Goal: Information Seeking & Learning: Learn about a topic

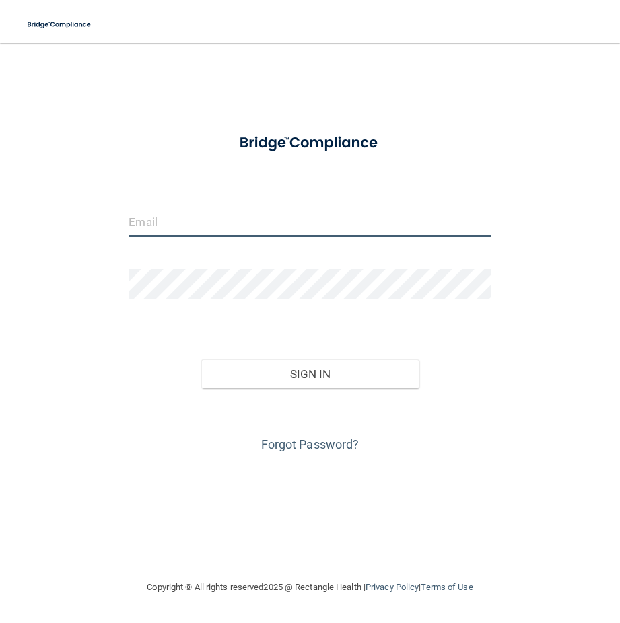
click at [235, 222] on input "email" at bounding box center [310, 222] width 362 height 30
type input "[EMAIL_ADDRESS][DOMAIN_NAME]"
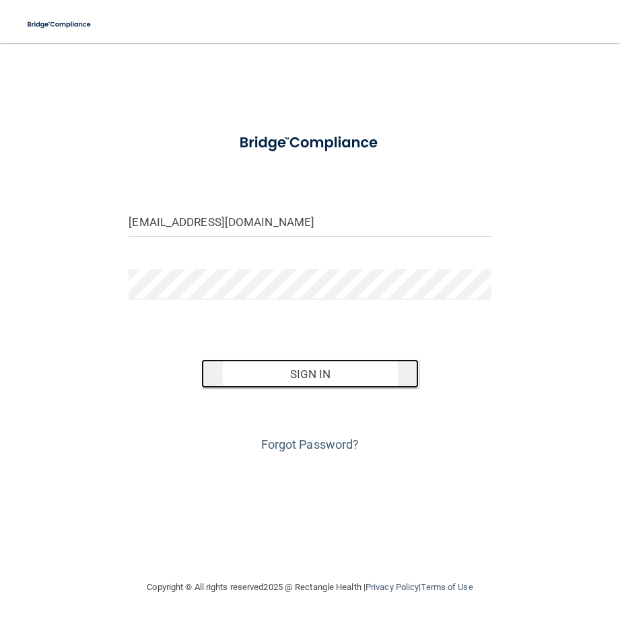
click at [314, 368] on button "Sign In" at bounding box center [309, 374] width 217 height 30
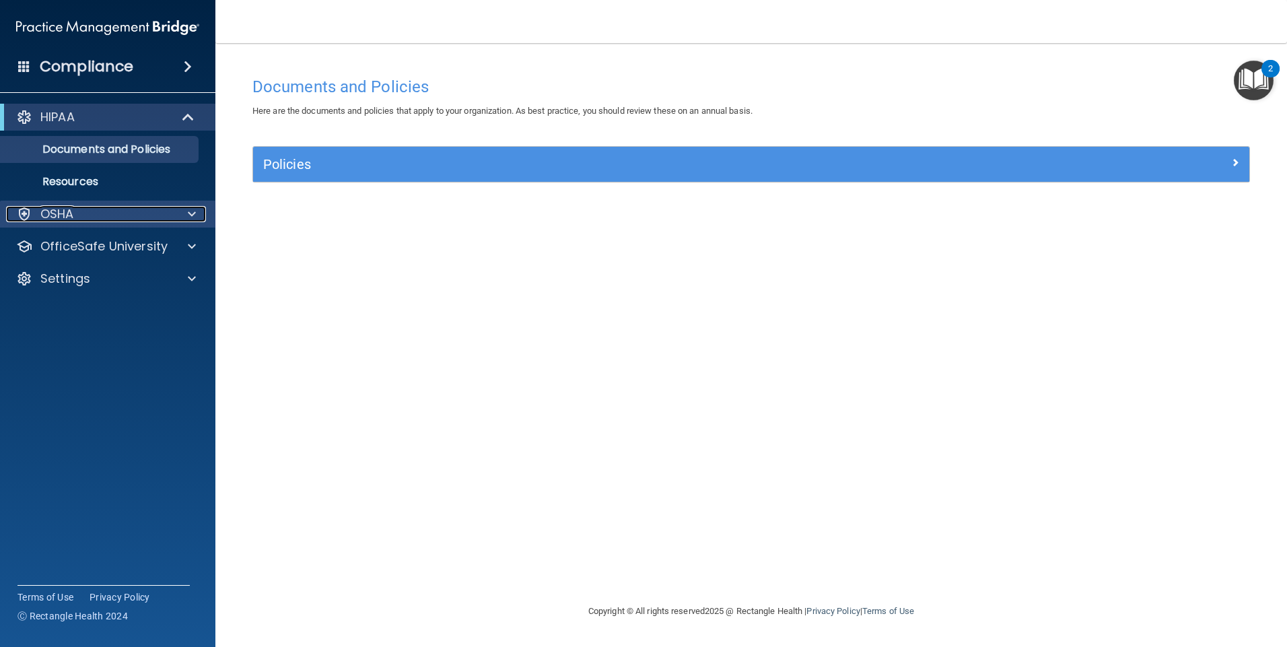
click at [91, 217] on div "OSHA" at bounding box center [89, 214] width 167 height 16
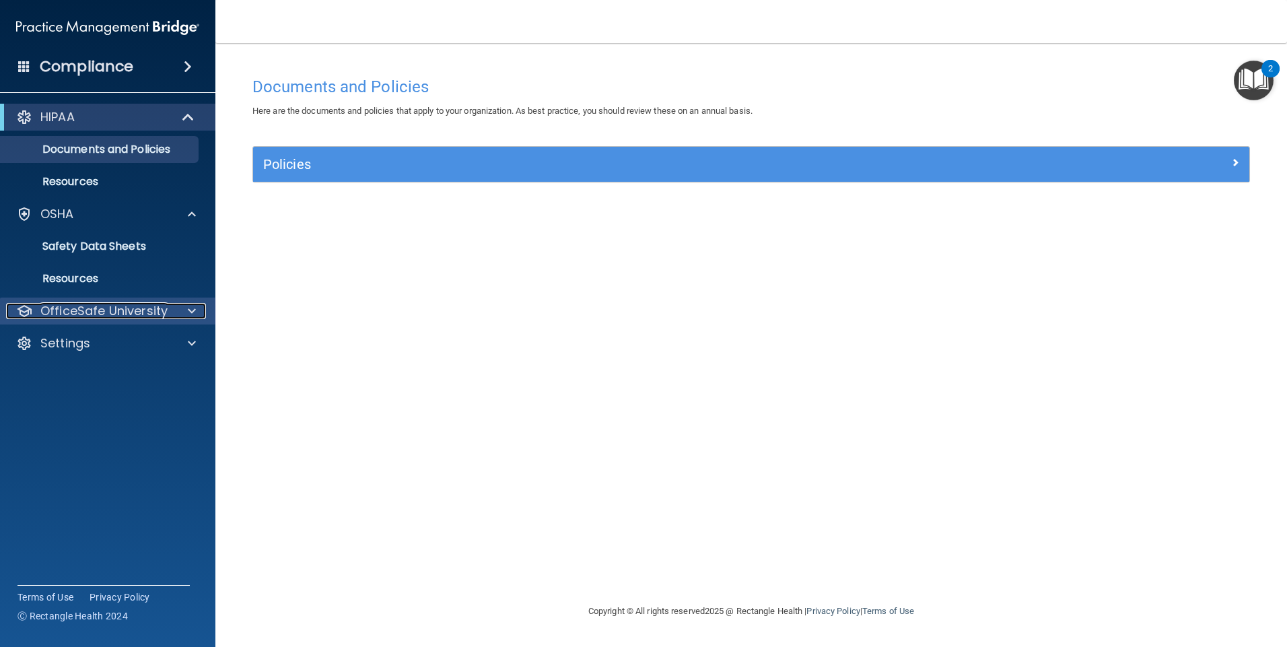
click at [95, 308] on p "OfficeSafe University" at bounding box center [103, 311] width 127 height 16
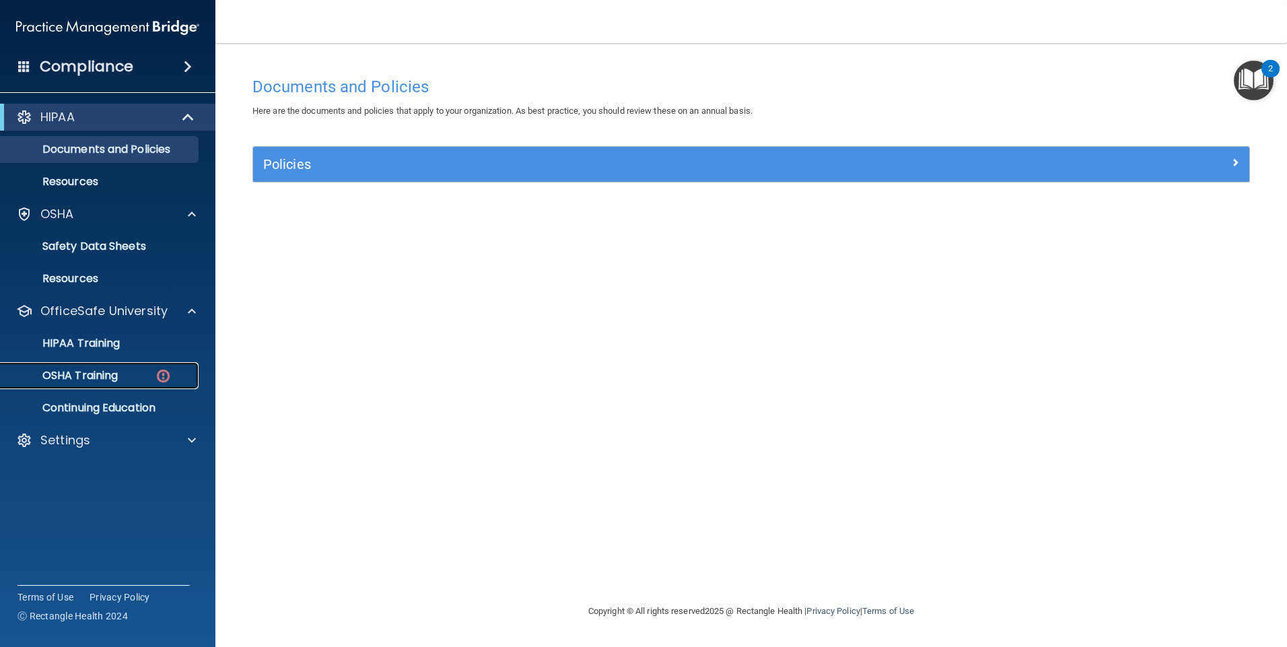
click at [97, 379] on p "OSHA Training" at bounding box center [63, 375] width 109 height 13
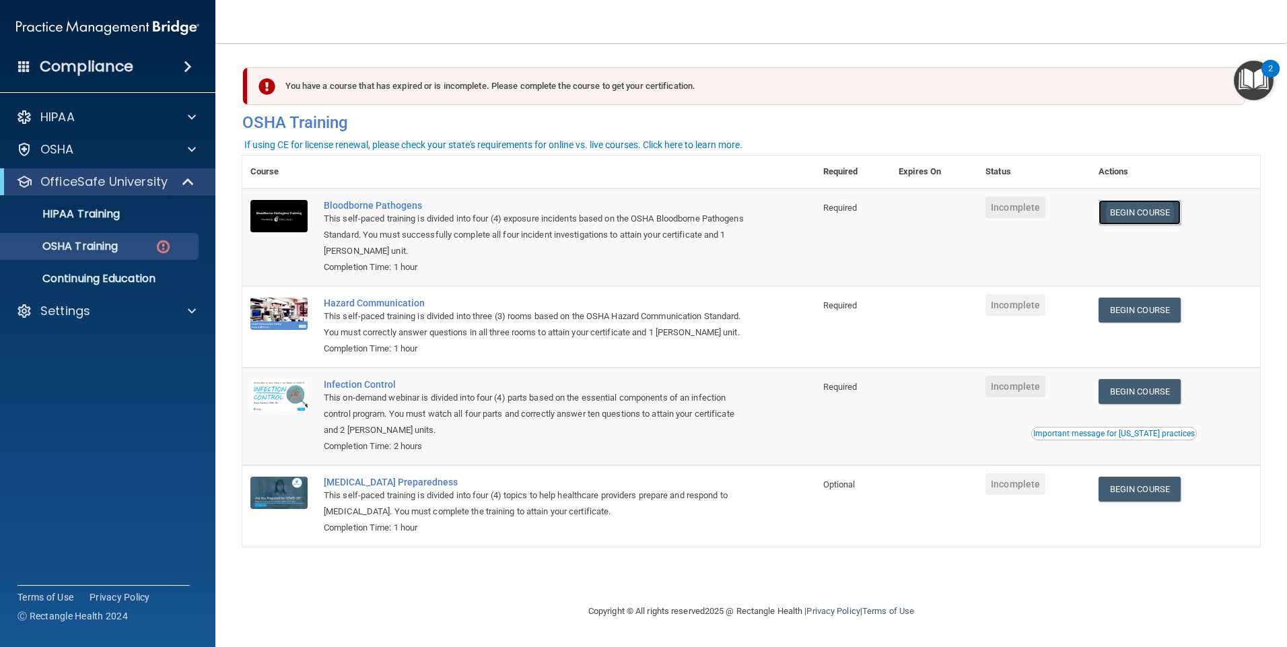
click at [619, 217] on link "Begin Course" at bounding box center [1140, 212] width 82 height 25
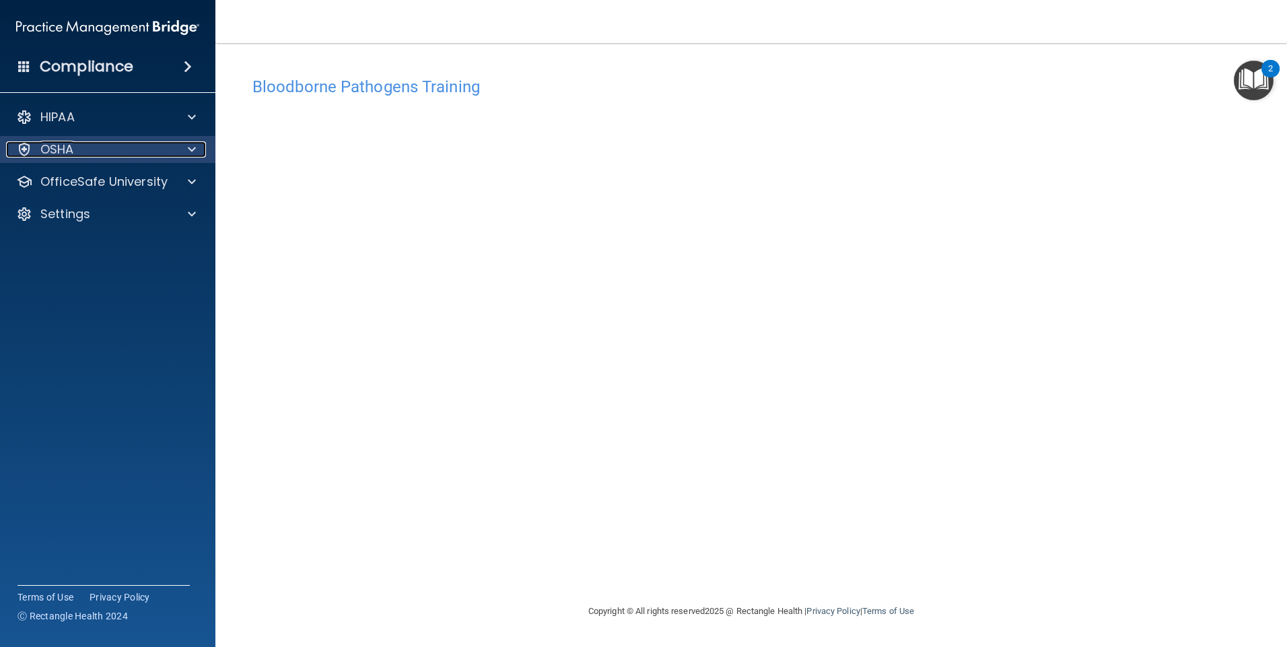
click at [190, 150] on span at bounding box center [192, 149] width 8 height 16
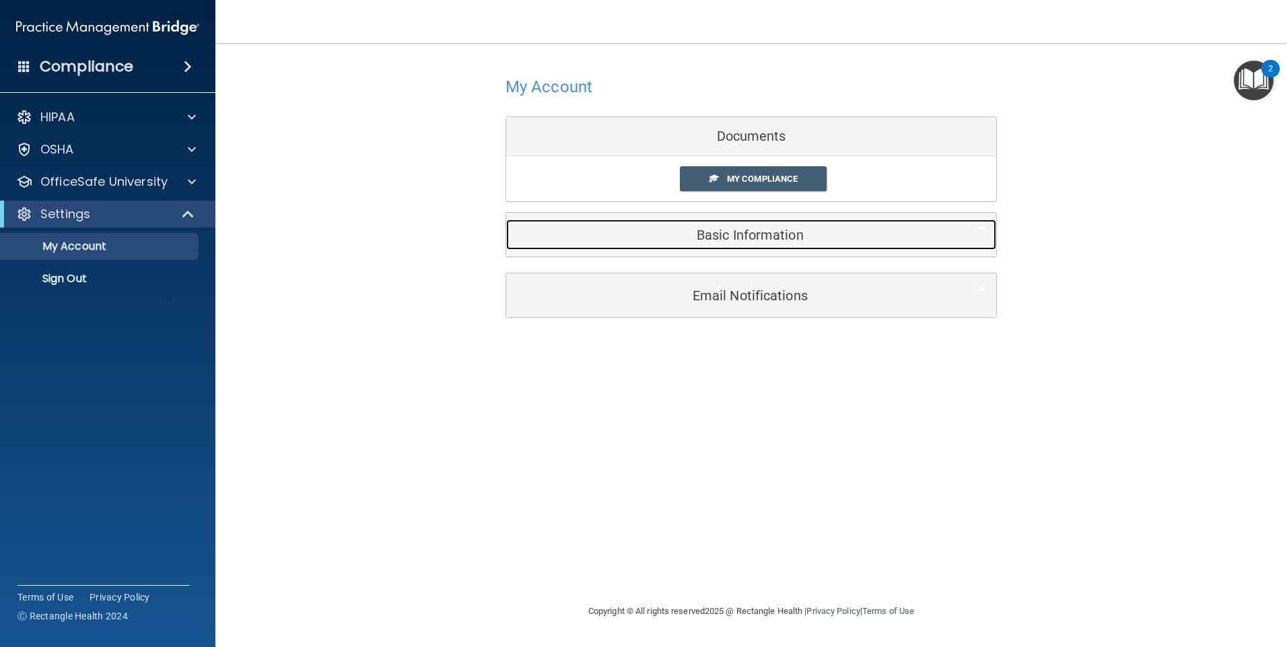
click at [751, 229] on h5 "Basic Information" at bounding box center [730, 235] width 429 height 15
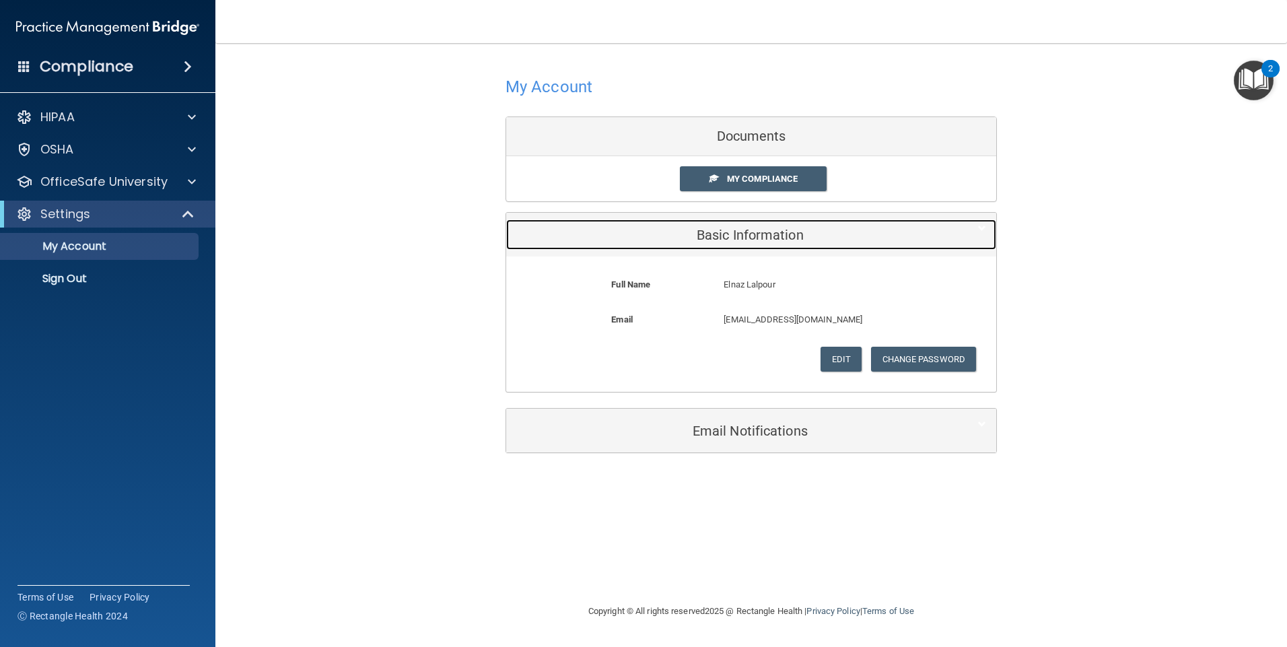
click at [751, 229] on h5 "Basic Information" at bounding box center [730, 235] width 429 height 15
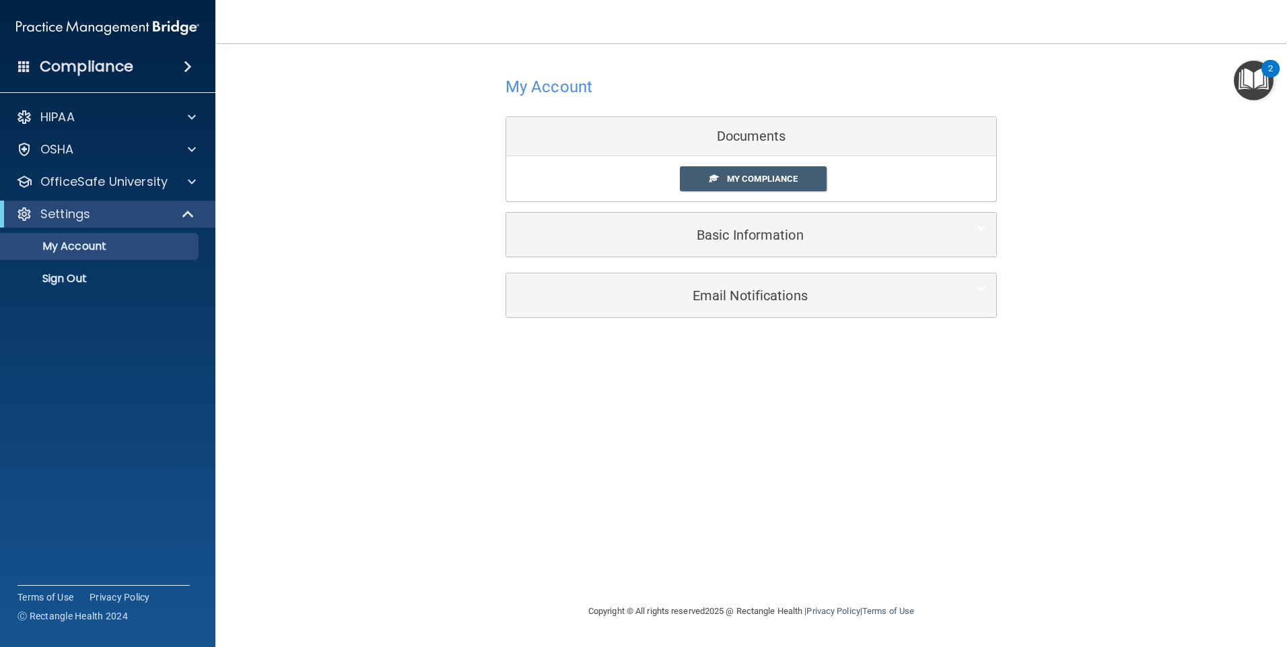
click at [737, 145] on div "Documents" at bounding box center [751, 136] width 490 height 39
click at [101, 194] on div "OfficeSafe University" at bounding box center [108, 181] width 216 height 27
click at [188, 180] on div at bounding box center [190, 182] width 34 height 16
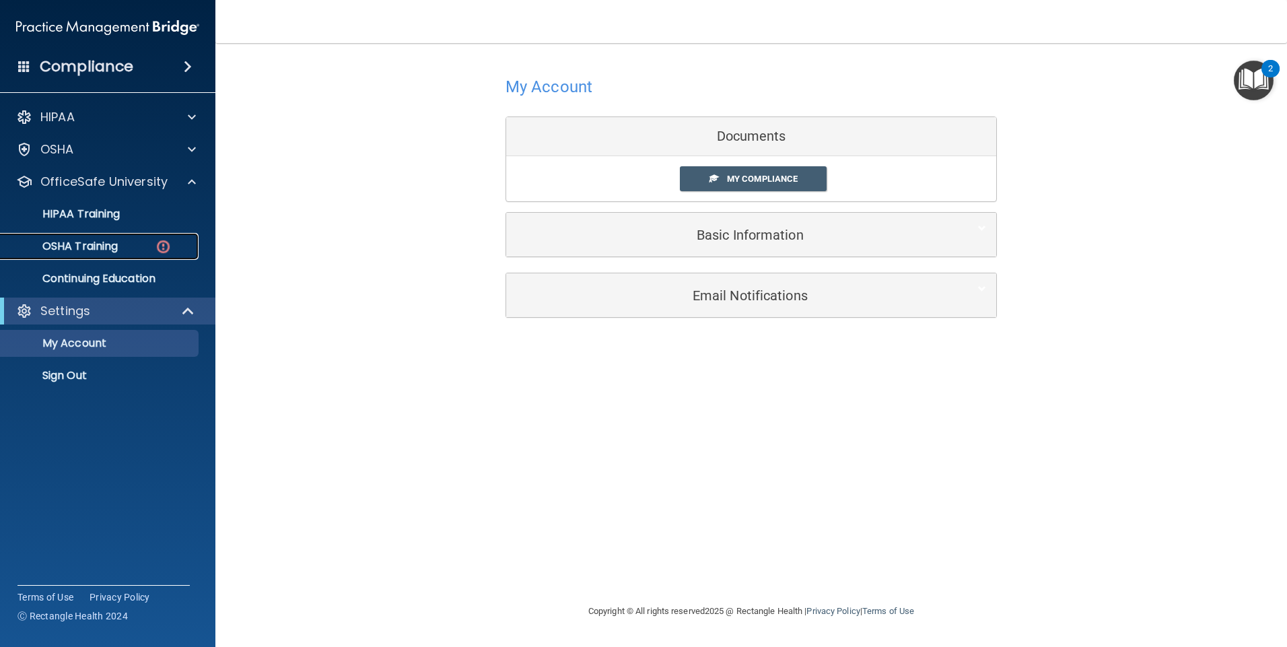
click at [149, 246] on div "OSHA Training" at bounding box center [101, 246] width 184 height 13
